Goal: Information Seeking & Learning: Learn about a topic

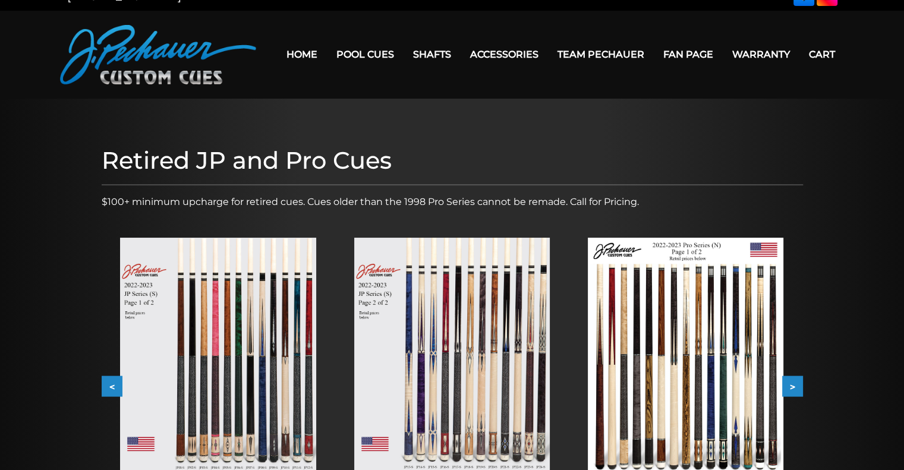
scroll to position [134, 0]
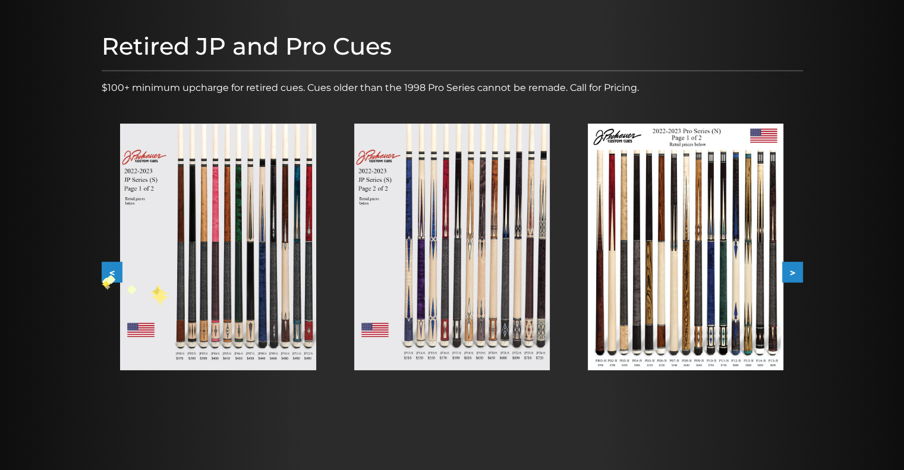
click at [107, 273] on button "<" at bounding box center [112, 272] width 21 height 21
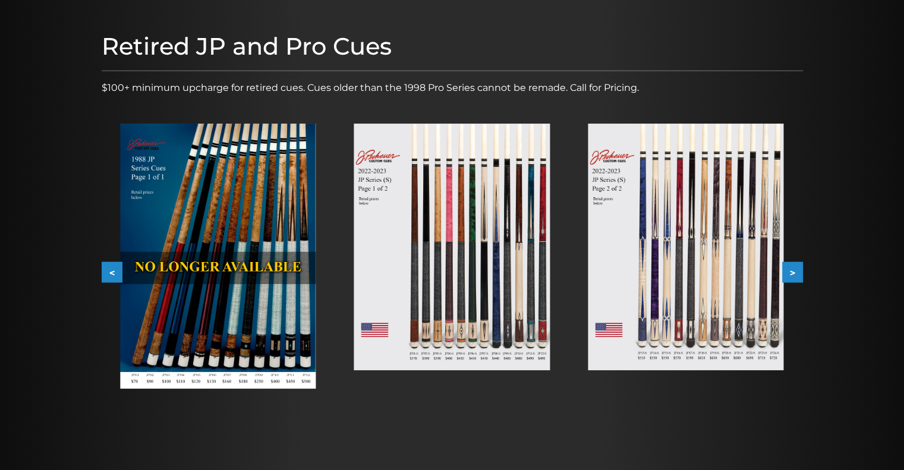
click at [110, 275] on button "<" at bounding box center [112, 272] width 21 height 21
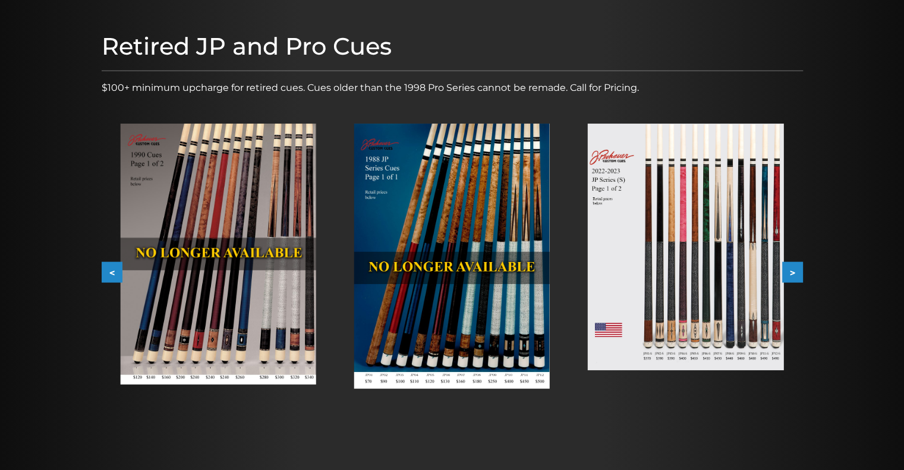
click at [109, 272] on button "<" at bounding box center [112, 272] width 21 height 21
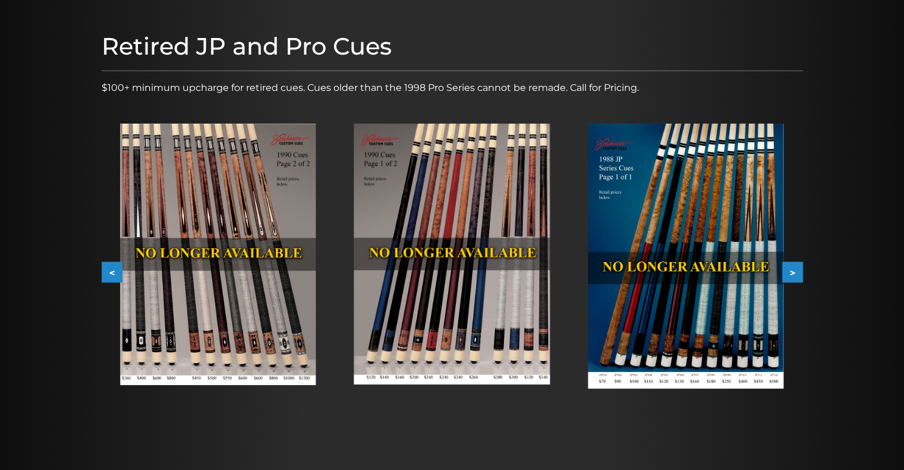
click at [109, 272] on button "<" at bounding box center [112, 272] width 21 height 21
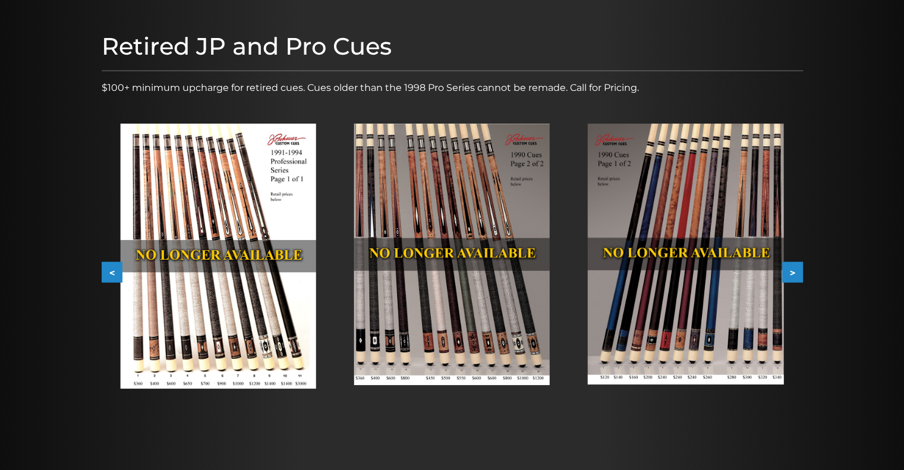
click at [109, 272] on button "<" at bounding box center [112, 272] width 21 height 21
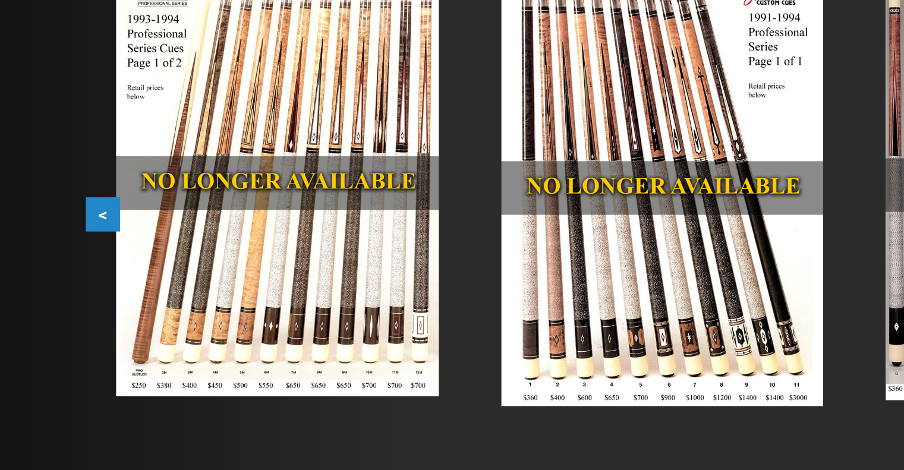
click at [117, 275] on button "<" at bounding box center [112, 272] width 21 height 21
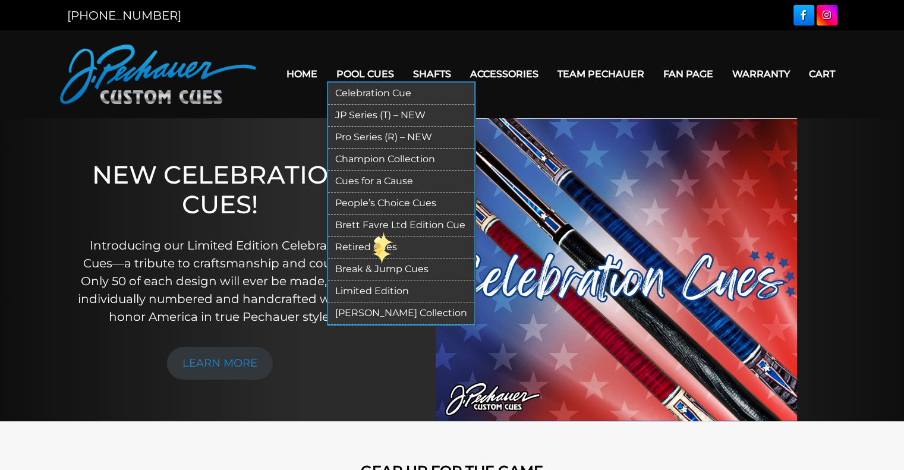
click at [371, 243] on link "Retired Cues" at bounding box center [401, 248] width 146 height 22
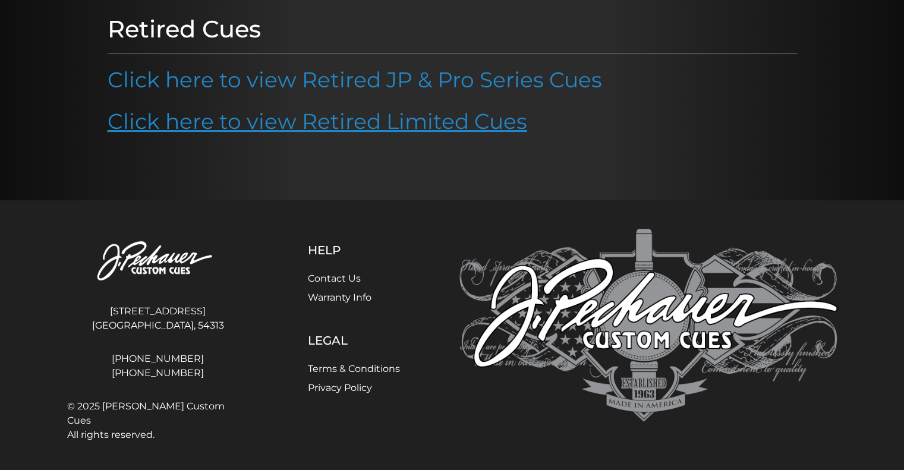
scroll to position [114, 0]
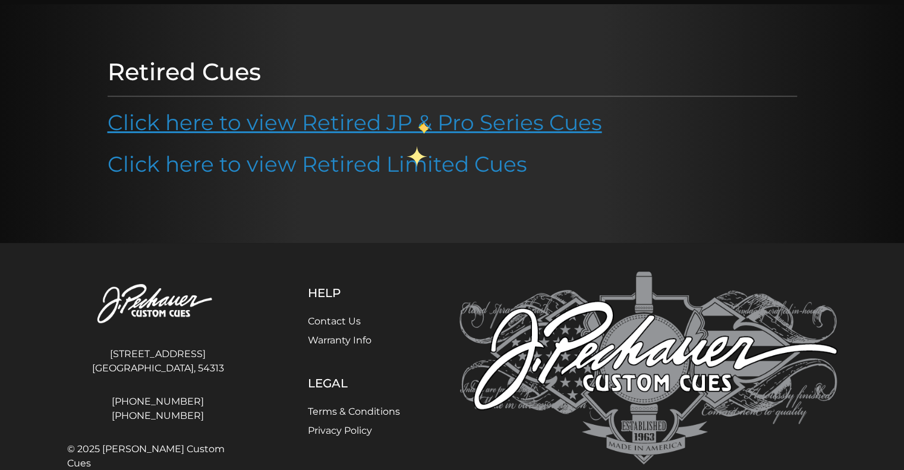
click at [420, 123] on link "Click here to view Retired JP & Pro Series Cues" at bounding box center [355, 122] width 495 height 26
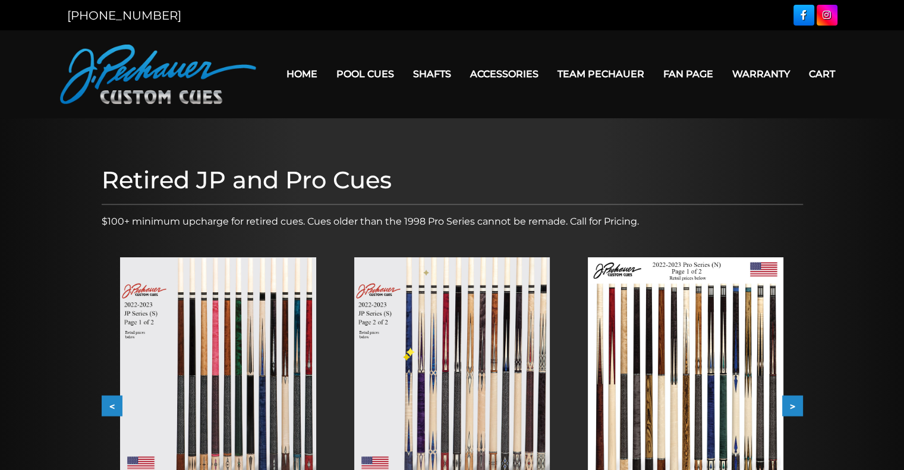
scroll to position [223, 0]
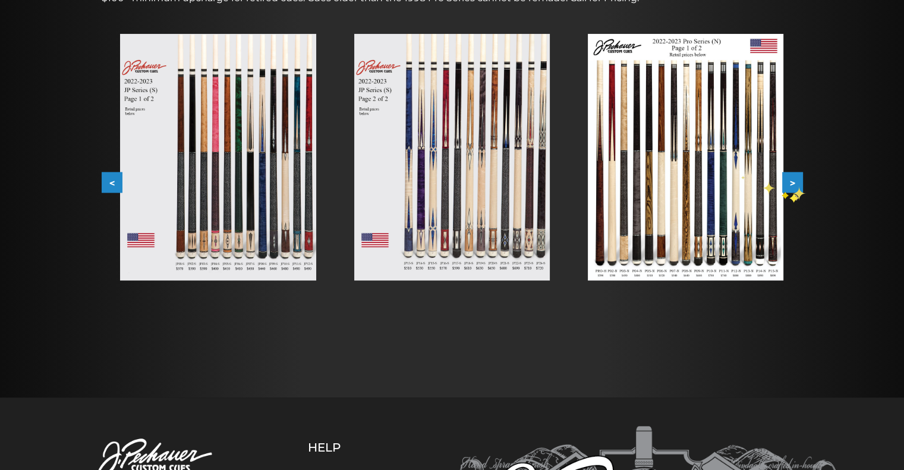
click at [792, 184] on button ">" at bounding box center [792, 182] width 21 height 21
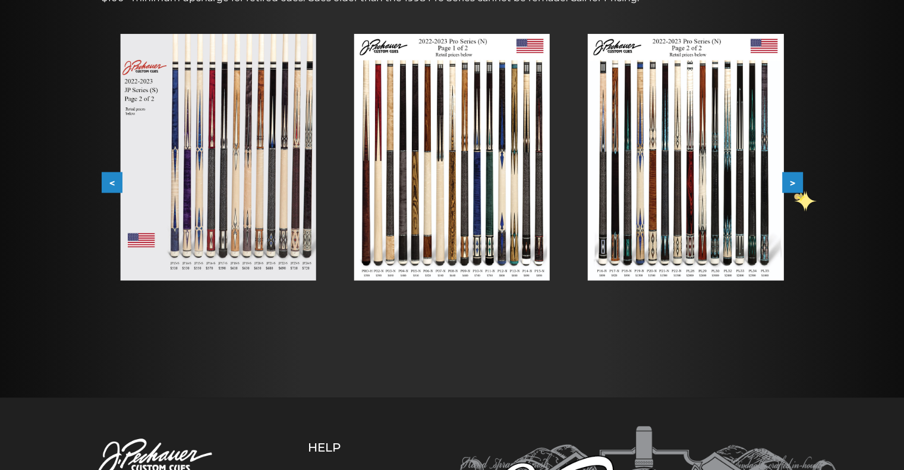
click at [794, 187] on button ">" at bounding box center [792, 182] width 21 height 21
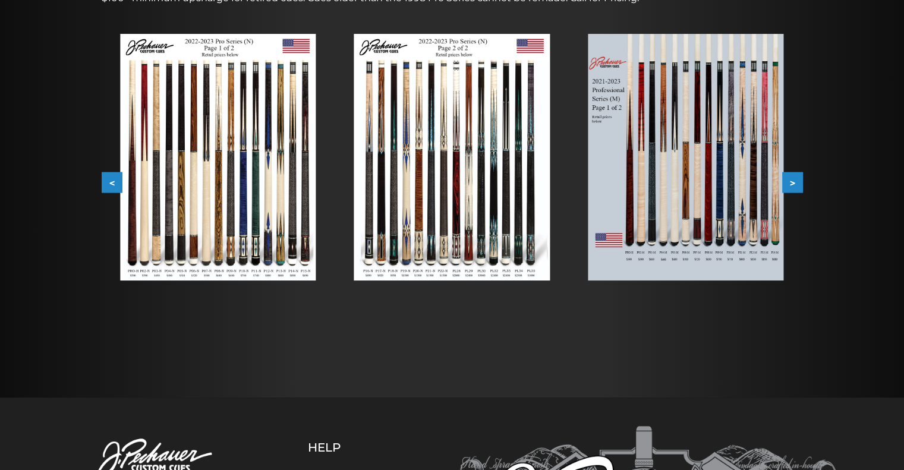
click at [794, 182] on button ">" at bounding box center [792, 182] width 21 height 21
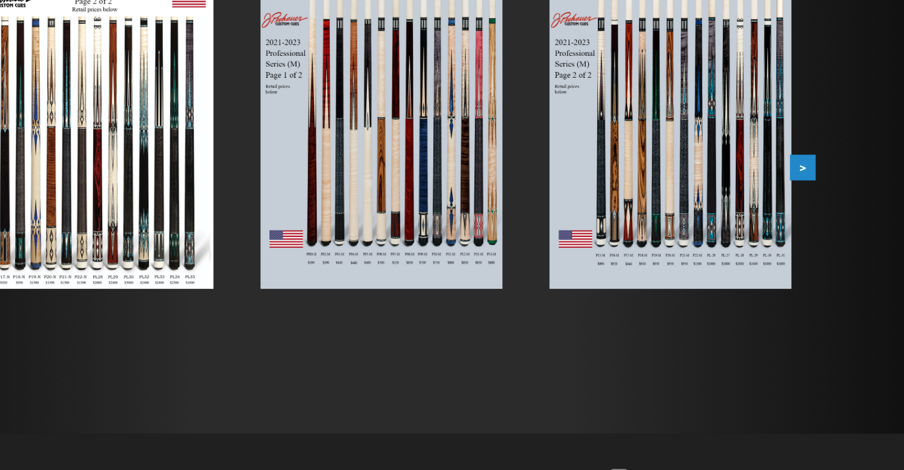
scroll to position [223, 0]
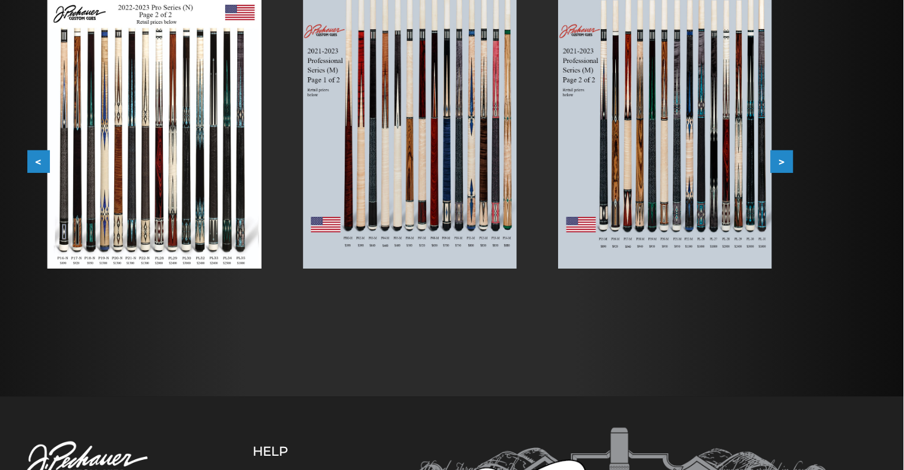
click at [114, 181] on button "<" at bounding box center [112, 182] width 21 height 21
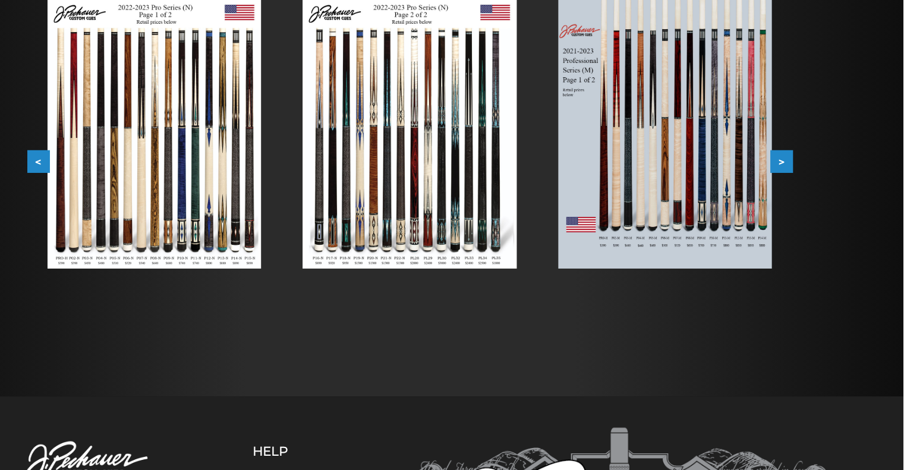
click at [114, 181] on button "<" at bounding box center [112, 182] width 21 height 21
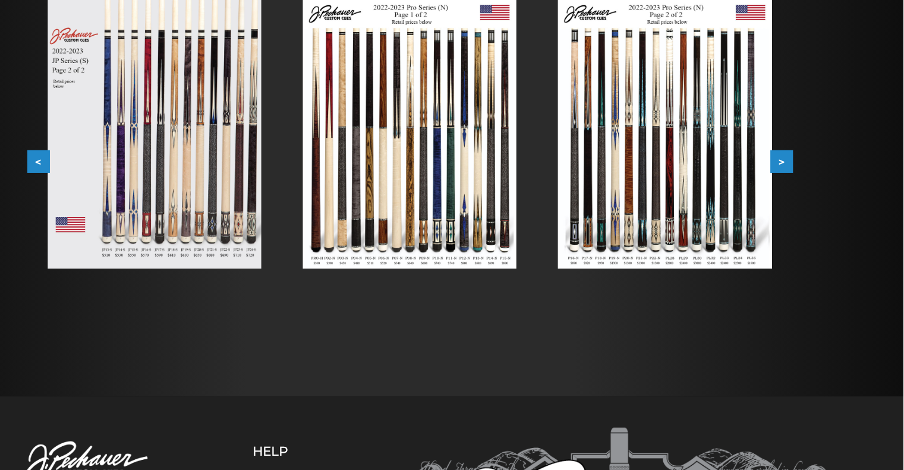
click at [114, 181] on button "<" at bounding box center [112, 182] width 21 height 21
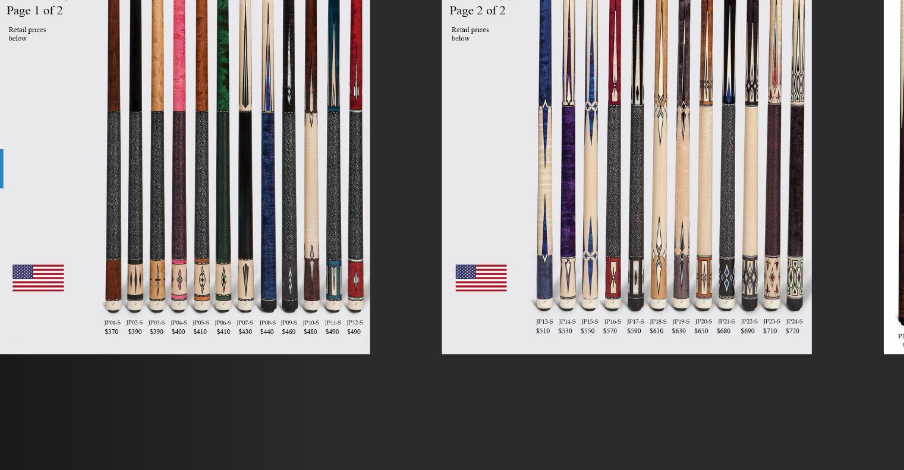
click at [561, 216] on div at bounding box center [452, 157] width 234 height 285
click at [558, 292] on div at bounding box center [452, 157] width 234 height 285
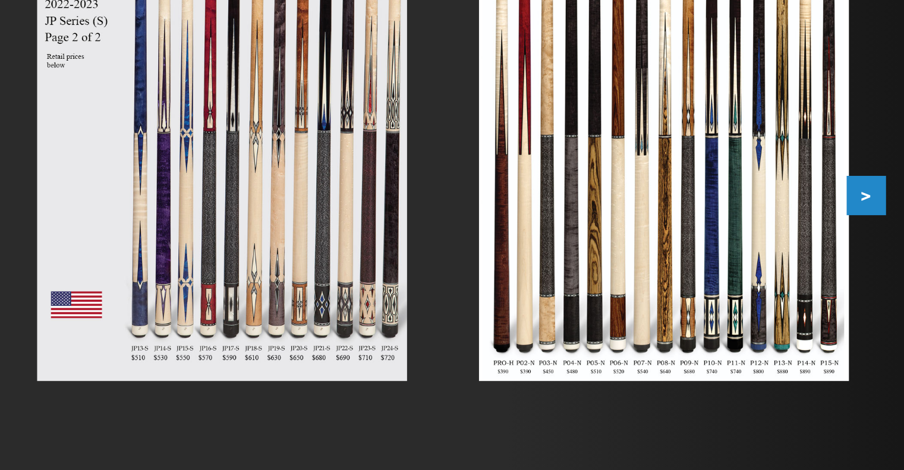
scroll to position [223, 0]
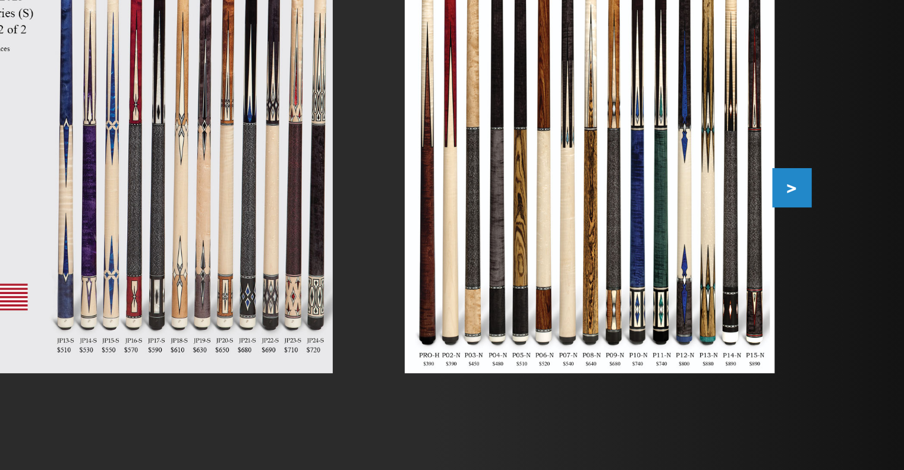
click at [795, 181] on button ">" at bounding box center [792, 182] width 21 height 21
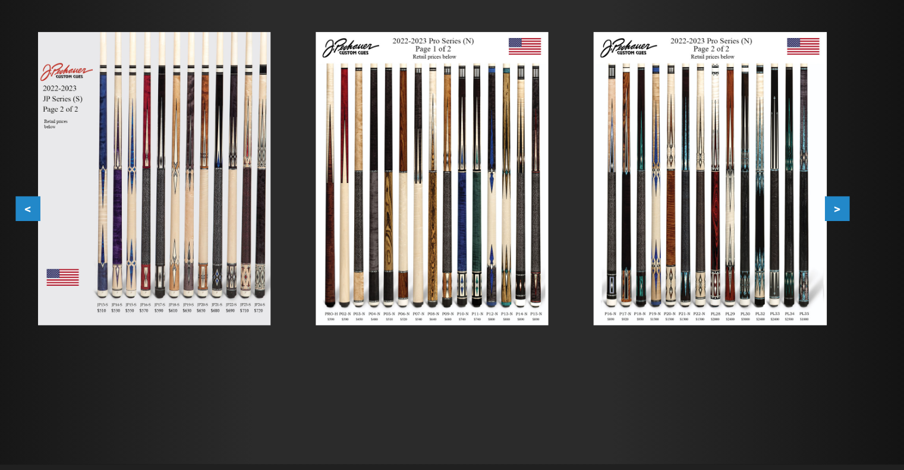
scroll to position [223, 0]
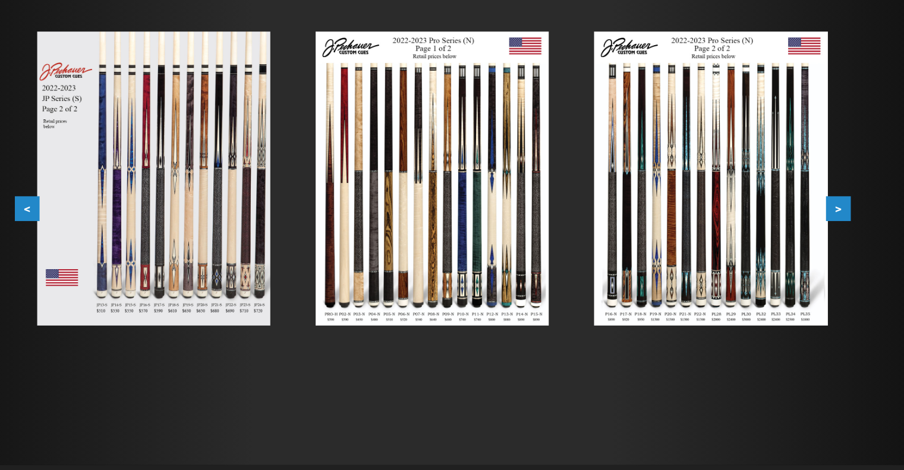
click at [797, 180] on button ">" at bounding box center [792, 182] width 21 height 21
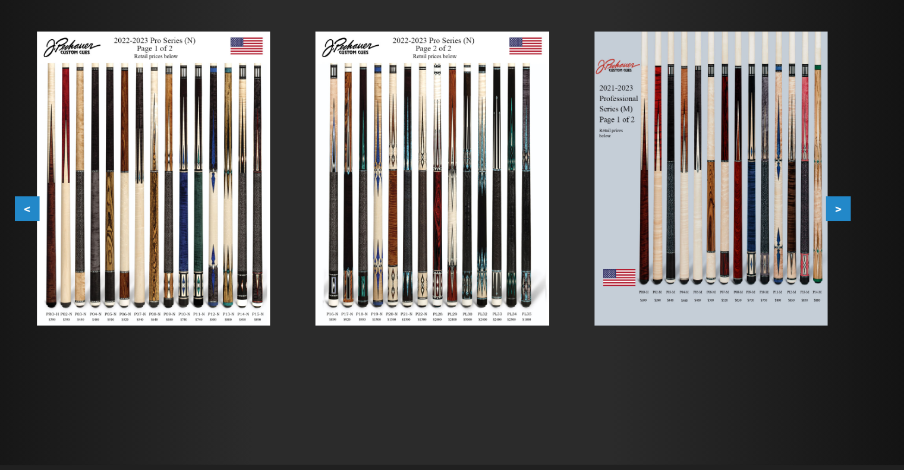
click at [797, 180] on button ">" at bounding box center [792, 182] width 21 height 21
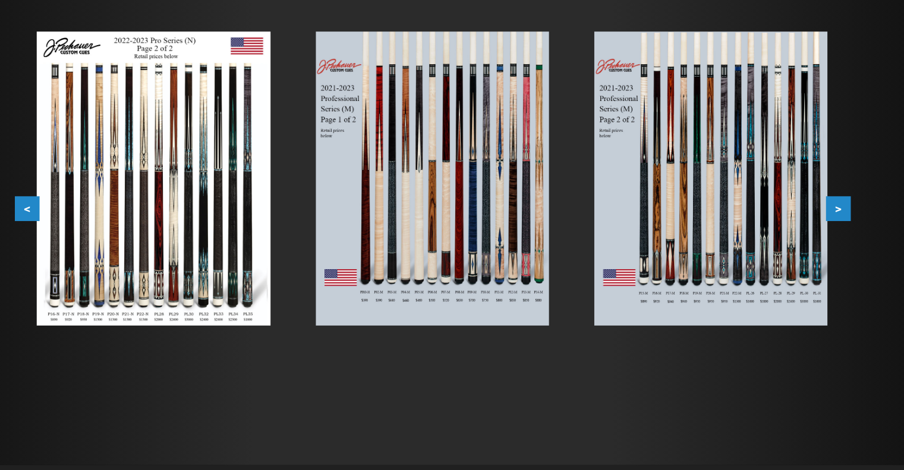
click at [792, 185] on button ">" at bounding box center [792, 182] width 21 height 21
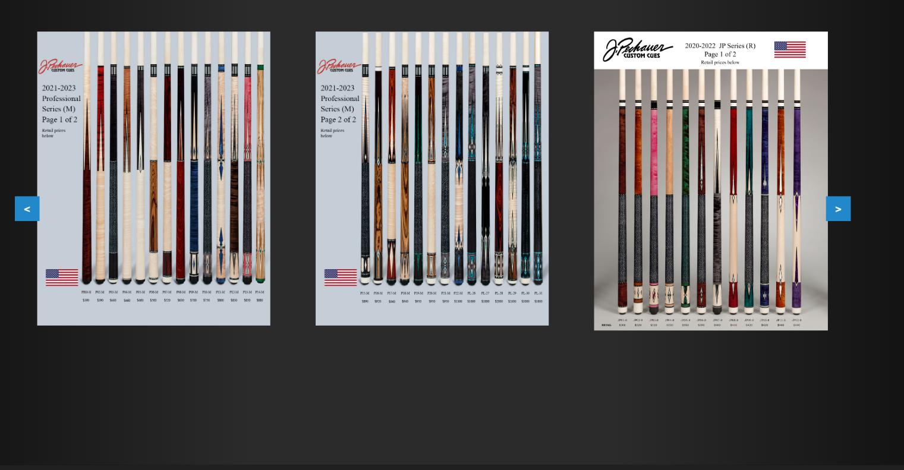
click at [801, 182] on button ">" at bounding box center [792, 182] width 21 height 21
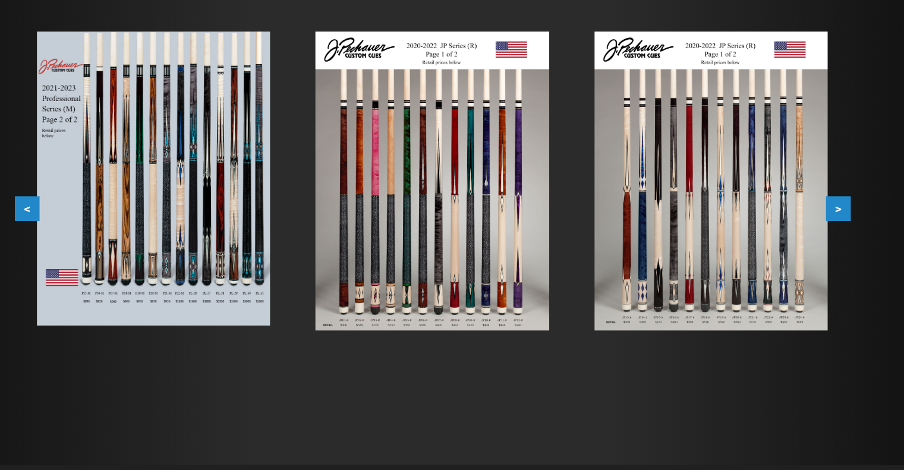
click at [795, 168] on div at bounding box center [686, 159] width 234 height 289
click at [794, 181] on button ">" at bounding box center [792, 182] width 21 height 21
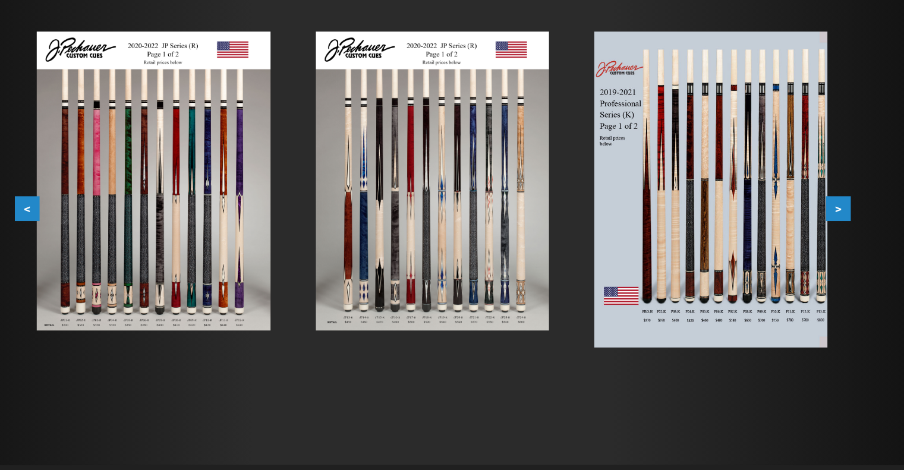
click at [106, 186] on button "<" at bounding box center [112, 182] width 21 height 21
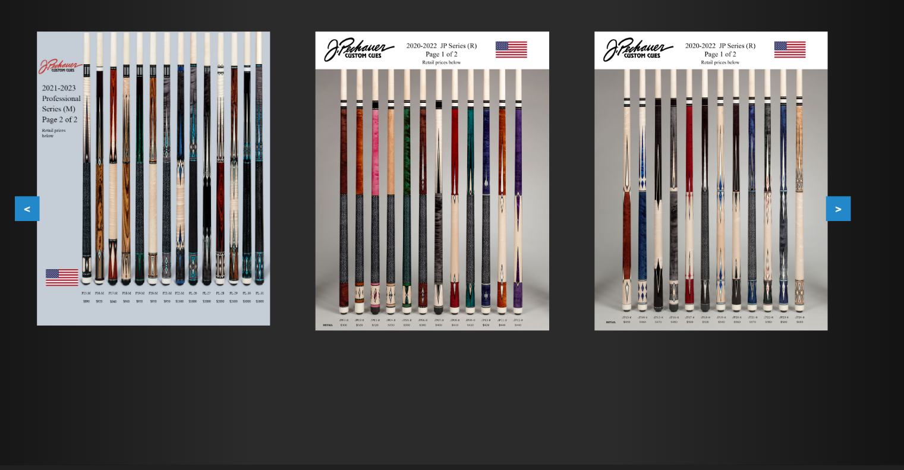
click at [788, 181] on button ">" at bounding box center [792, 182] width 21 height 21
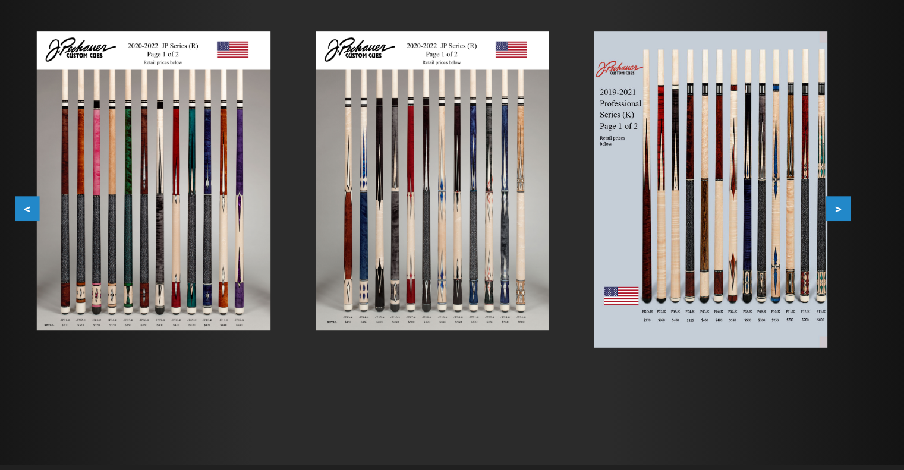
click at [799, 184] on button ">" at bounding box center [792, 182] width 21 height 21
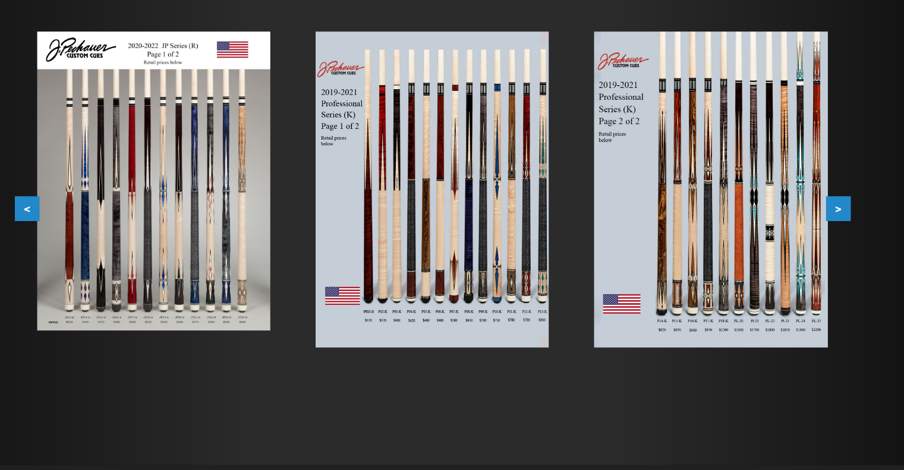
click at [792, 182] on button ">" at bounding box center [792, 182] width 21 height 21
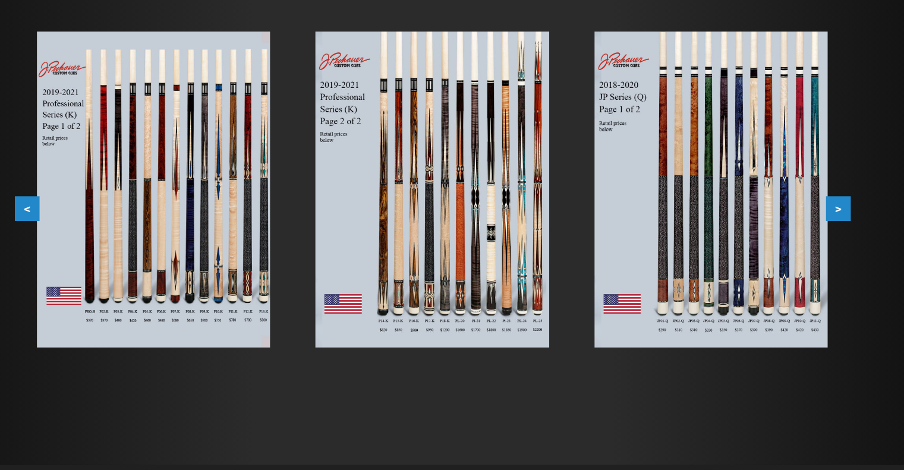
click at [795, 190] on button ">" at bounding box center [792, 182] width 21 height 21
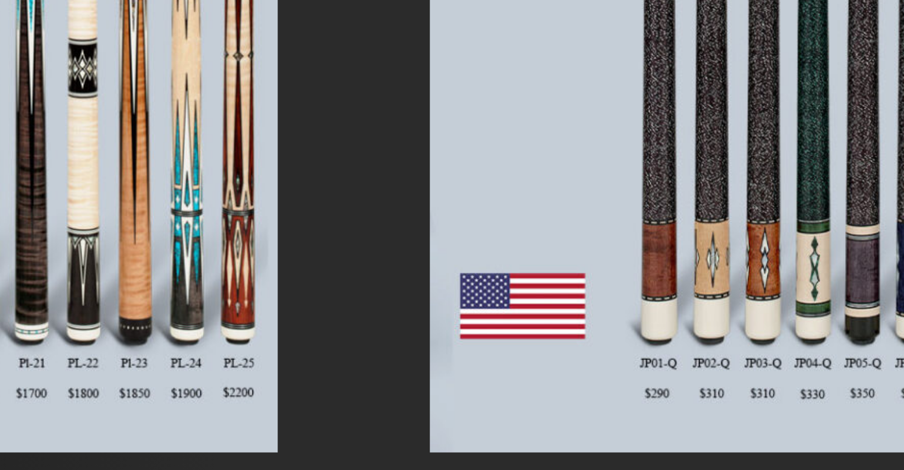
scroll to position [223, 0]
